Goal: Find specific page/section: Find specific page/section

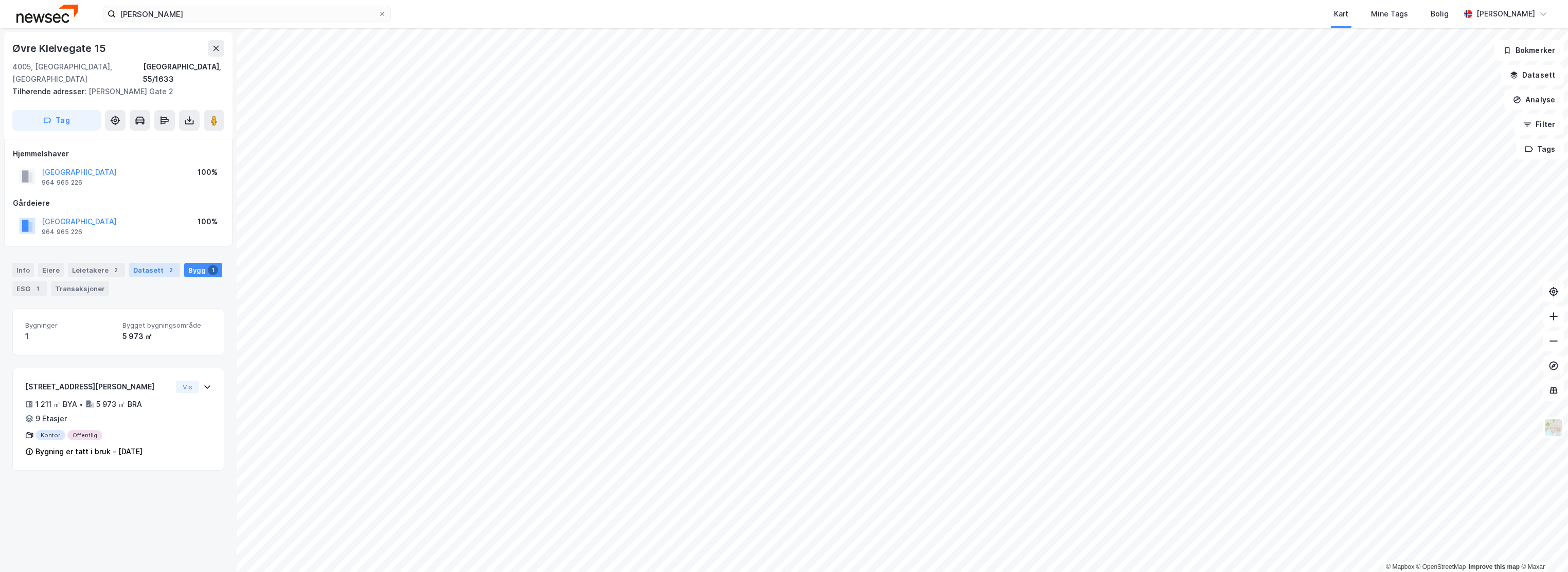
click at [147, 263] on div "Datasett 2" at bounding box center [155, 270] width 51 height 15
